Goal: Information Seeking & Learning: Learn about a topic

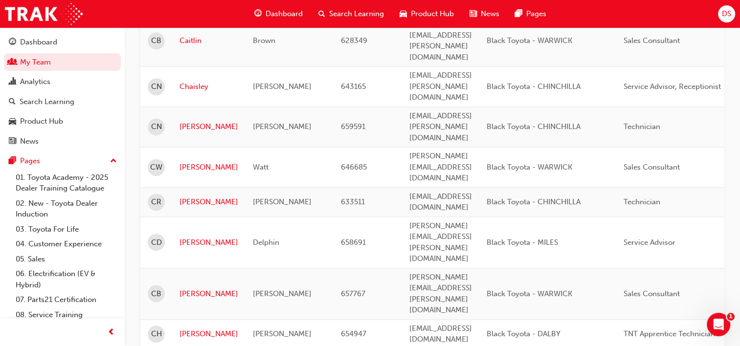
drag, startPoint x: 55, startPoint y: 65, endPoint x: 537, endPoint y: 112, distance: 484.8
click at [55, 65] on link "My Team" at bounding box center [62, 62] width 117 height 18
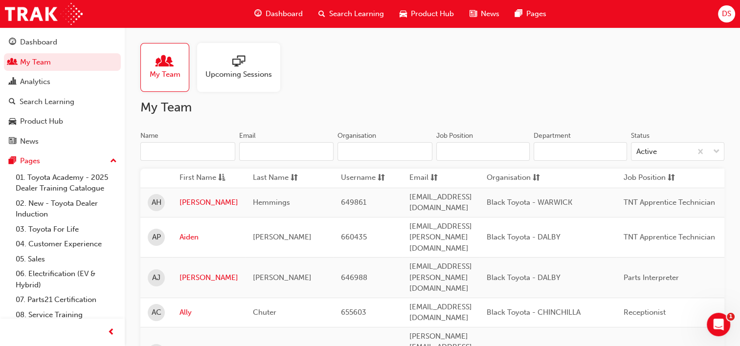
click at [191, 155] on input "Name" at bounding box center [187, 151] width 95 height 19
click at [197, 154] on input "Name" at bounding box center [187, 151] width 95 height 19
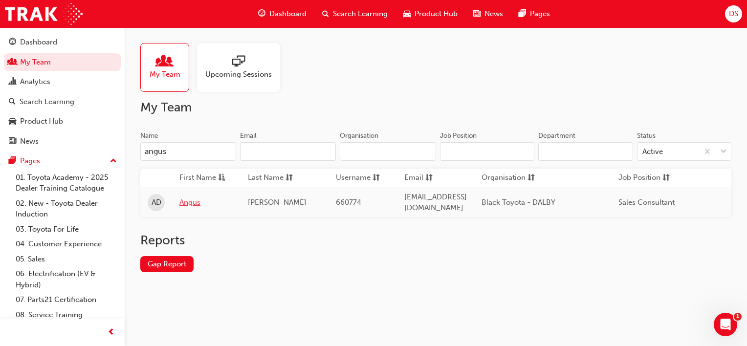
type input "angus"
click at [197, 197] on link "Angus" at bounding box center [206, 202] width 54 height 11
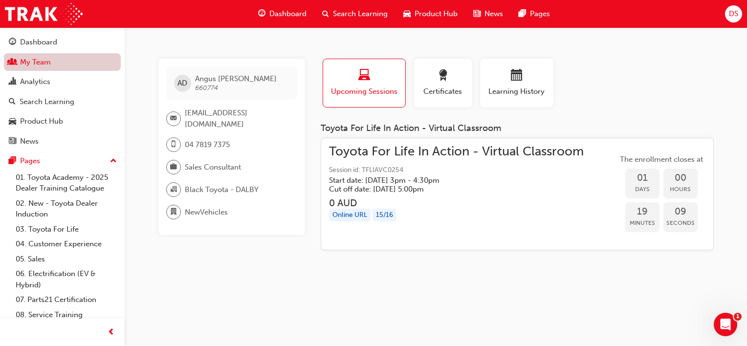
click at [35, 61] on link "My Team" at bounding box center [62, 62] width 117 height 18
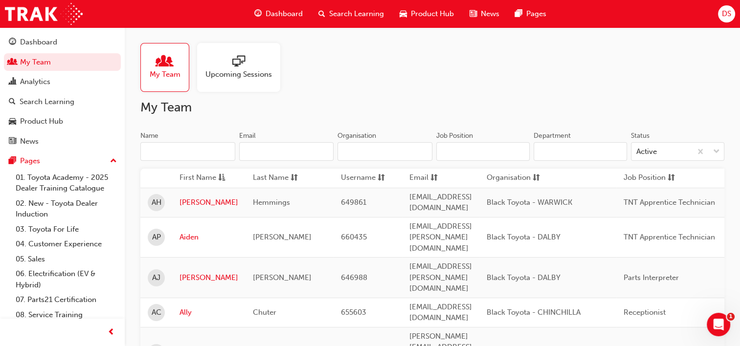
click at [166, 144] on input "Name" at bounding box center [187, 151] width 95 height 19
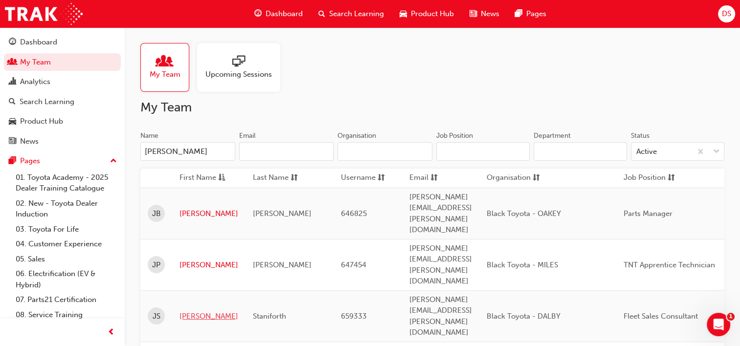
type input "[PERSON_NAME]"
click at [191, 311] on link "[PERSON_NAME]" at bounding box center [208, 316] width 59 height 11
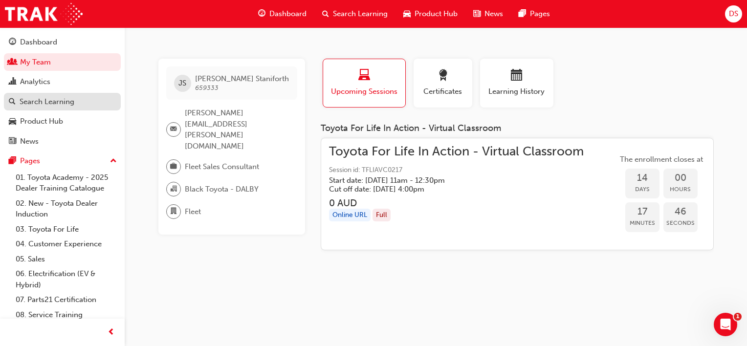
click at [31, 101] on div "Search Learning" at bounding box center [47, 101] width 55 height 11
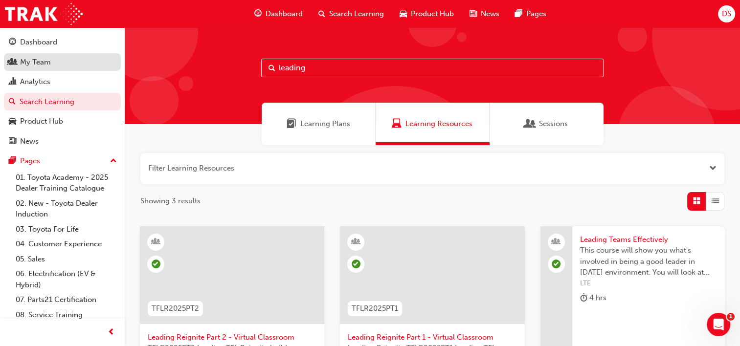
click at [63, 65] on div "My Team" at bounding box center [62, 62] width 107 height 12
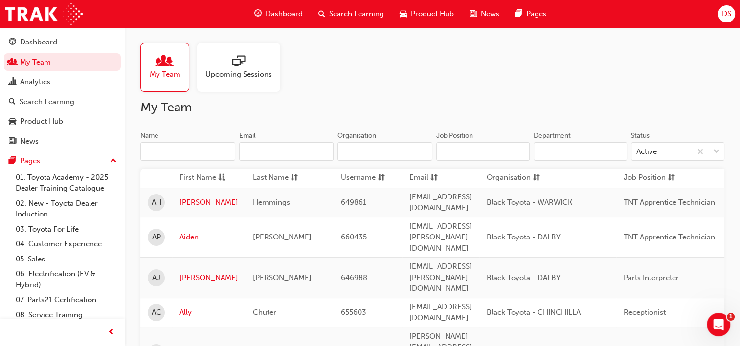
click at [186, 152] on input "Name" at bounding box center [187, 151] width 95 height 19
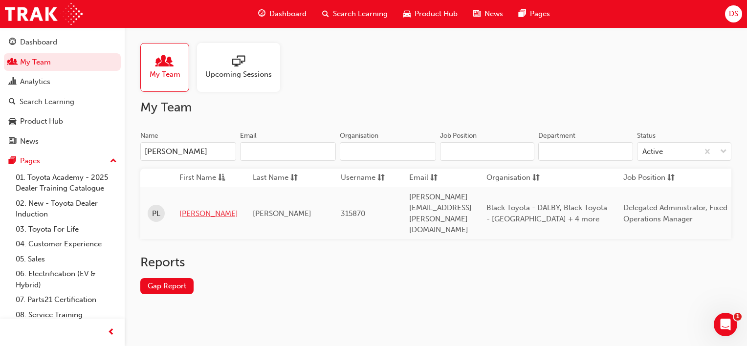
type input "[PERSON_NAME]"
click at [187, 208] on link "[PERSON_NAME]" at bounding box center [208, 213] width 59 height 11
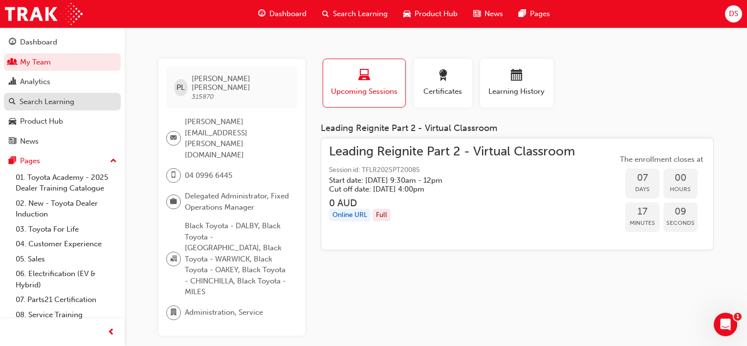
click at [62, 100] on div "Search Learning" at bounding box center [47, 101] width 55 height 11
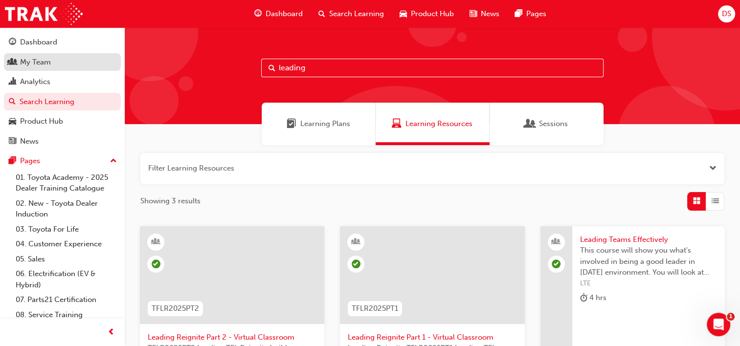
click at [54, 67] on div "My Team" at bounding box center [62, 62] width 107 height 12
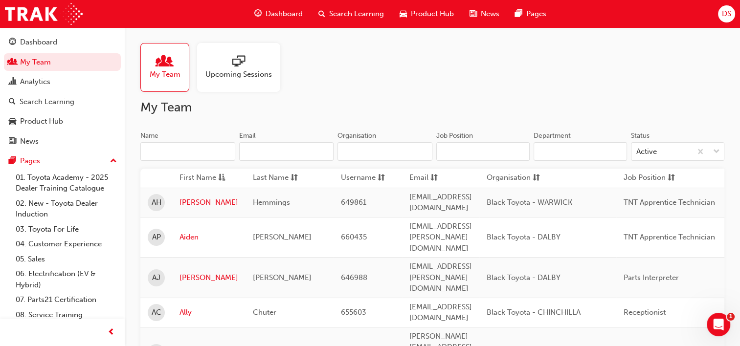
click at [200, 154] on input "Name" at bounding box center [187, 151] width 95 height 19
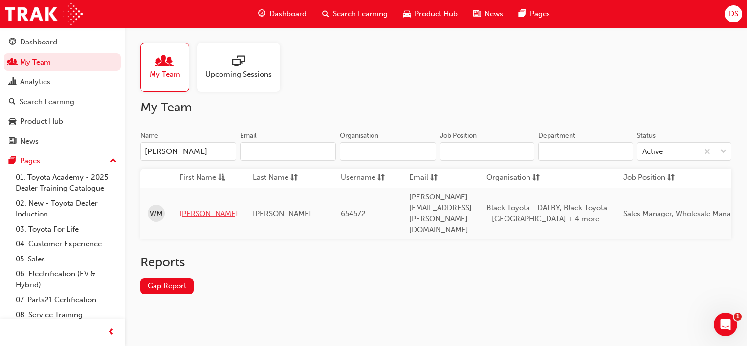
type input "[PERSON_NAME]"
click at [195, 208] on link "[PERSON_NAME]" at bounding box center [208, 213] width 59 height 11
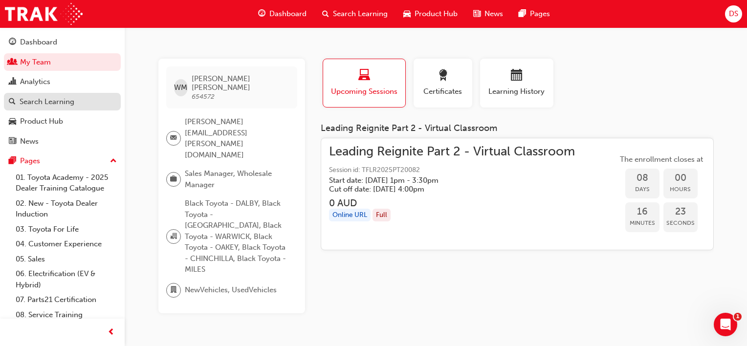
click at [38, 101] on div "Search Learning" at bounding box center [47, 101] width 55 height 11
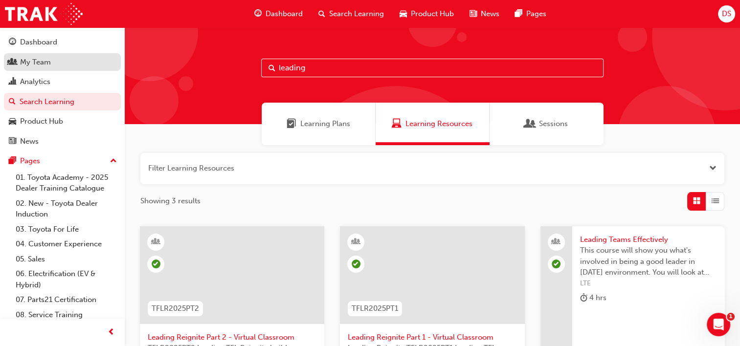
click at [55, 68] on link "My Team" at bounding box center [62, 62] width 117 height 18
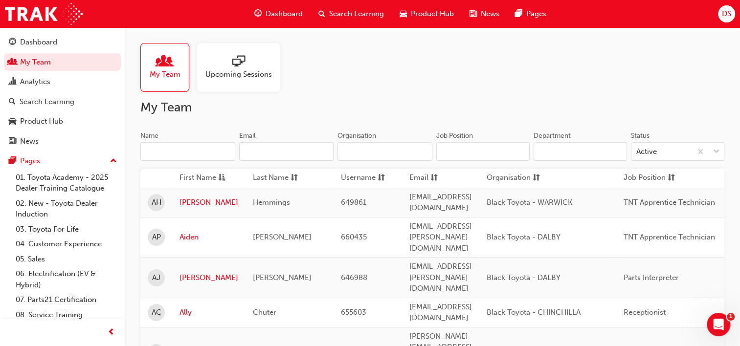
click at [180, 152] on input "Name" at bounding box center [187, 151] width 95 height 19
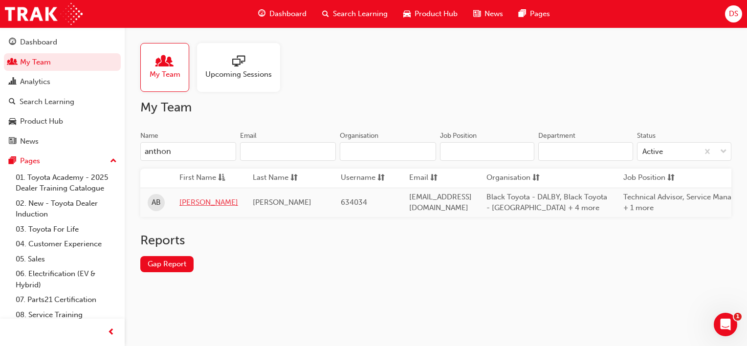
type input "anthon"
click at [200, 204] on link "[PERSON_NAME]" at bounding box center [208, 202] width 59 height 11
